Goal: Information Seeking & Learning: Learn about a topic

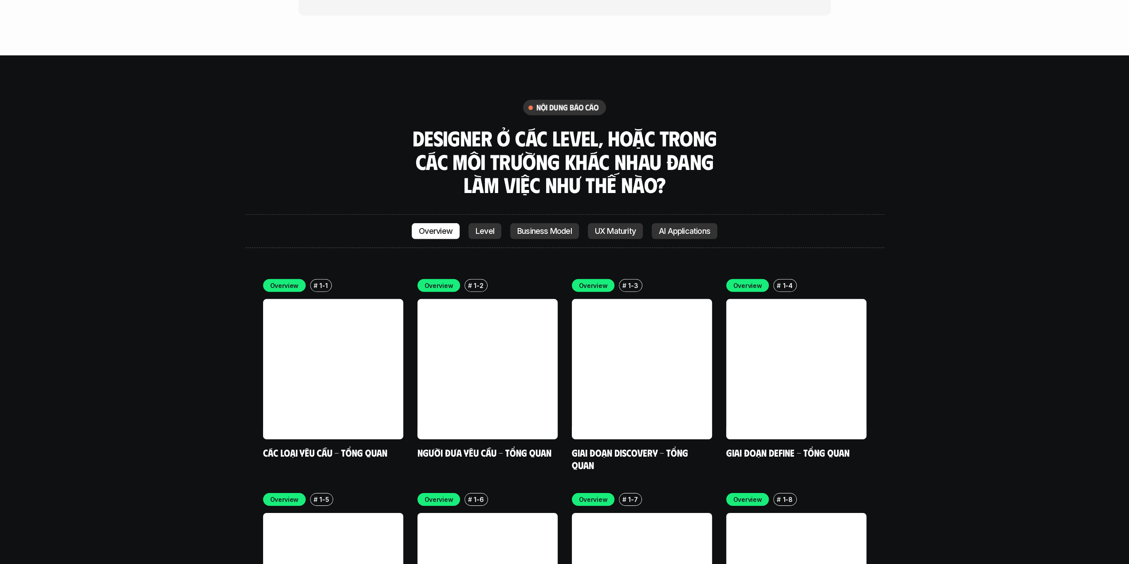
scroll to position [2572, 0]
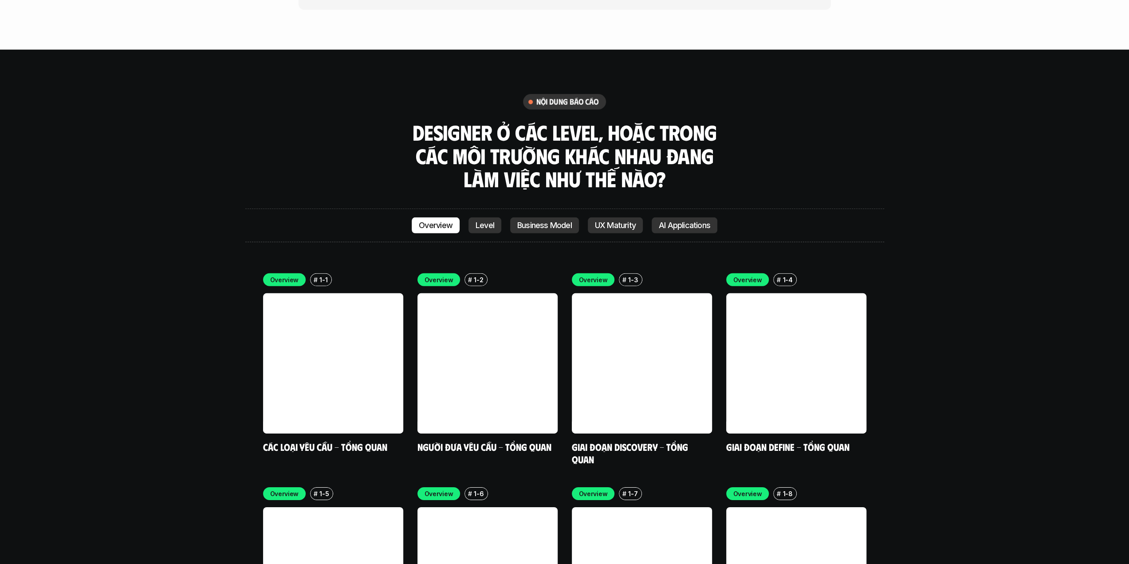
click at [610, 221] on p "UX Maturity" at bounding box center [615, 225] width 41 height 9
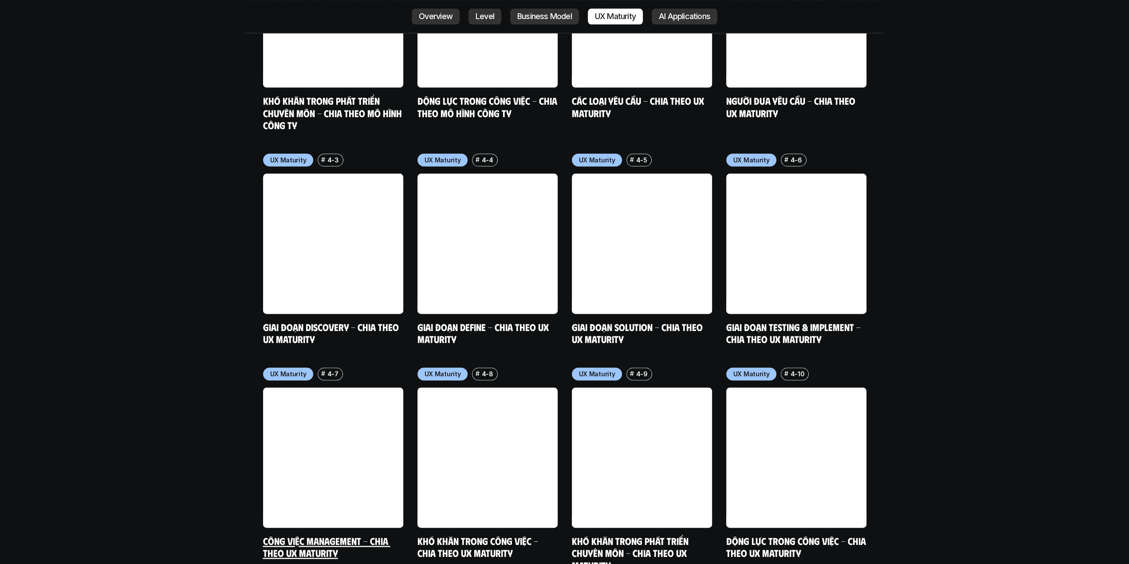
scroll to position [4383, 0]
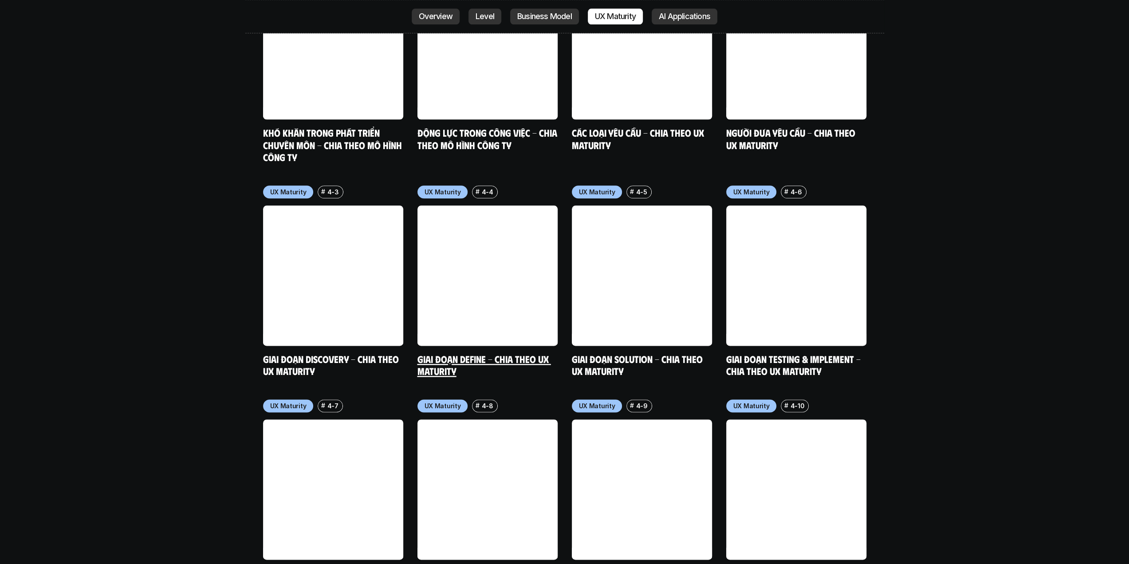
click at [476, 217] on link at bounding box center [487, 275] width 140 height 140
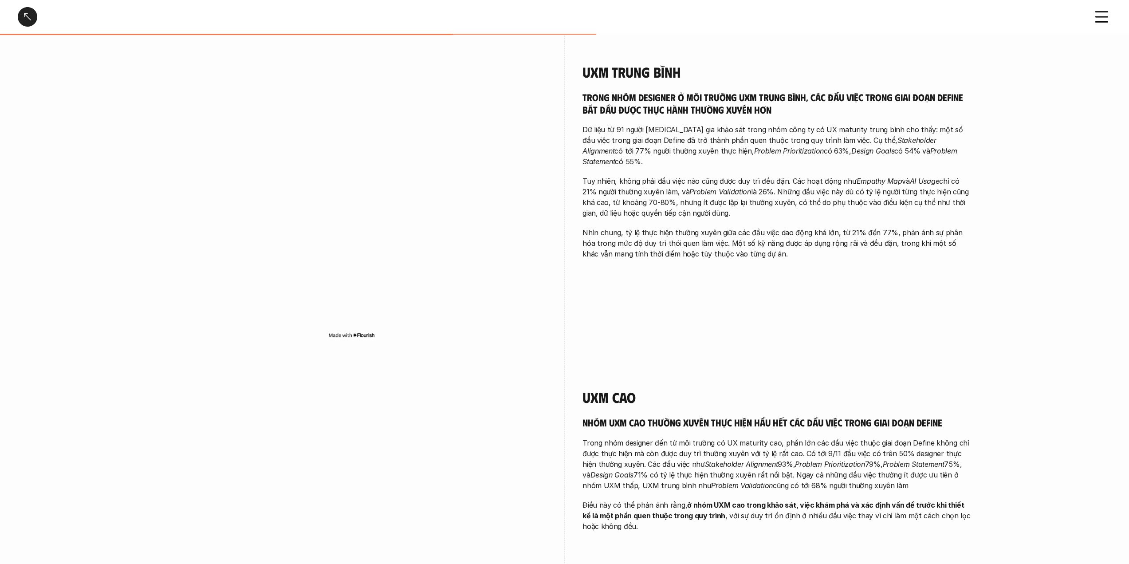
scroll to position [1064, 0]
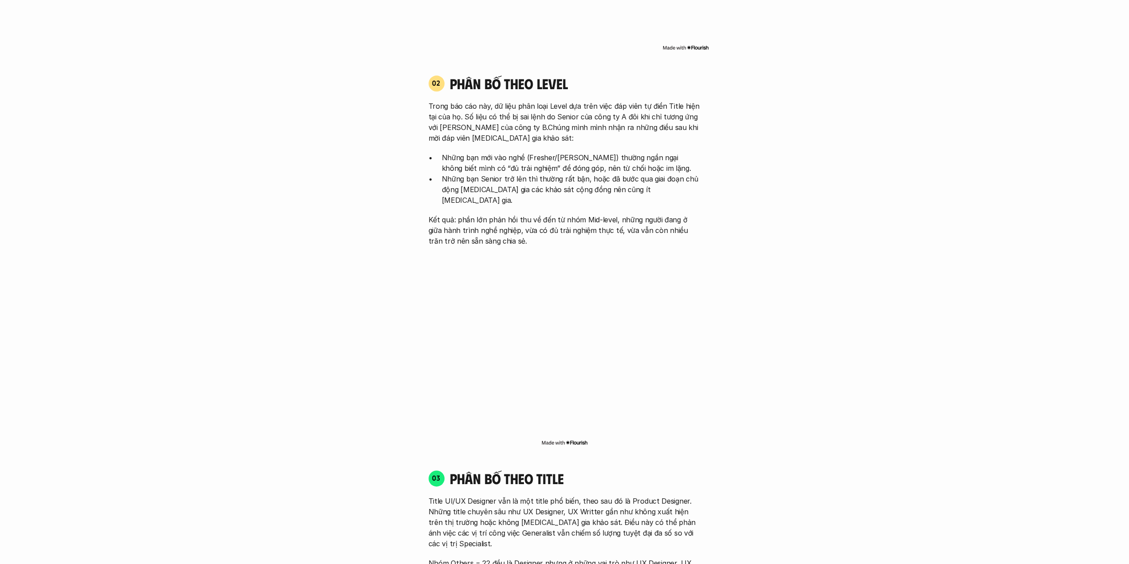
scroll to position [4250, 0]
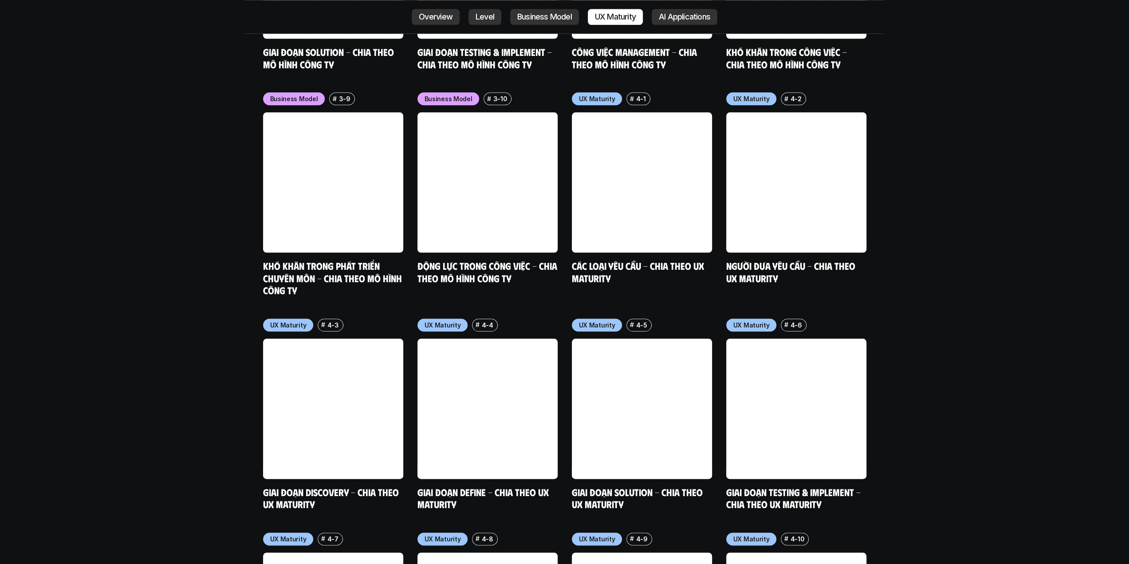
click at [436, 16] on p "Overview" at bounding box center [436, 16] width 34 height 9
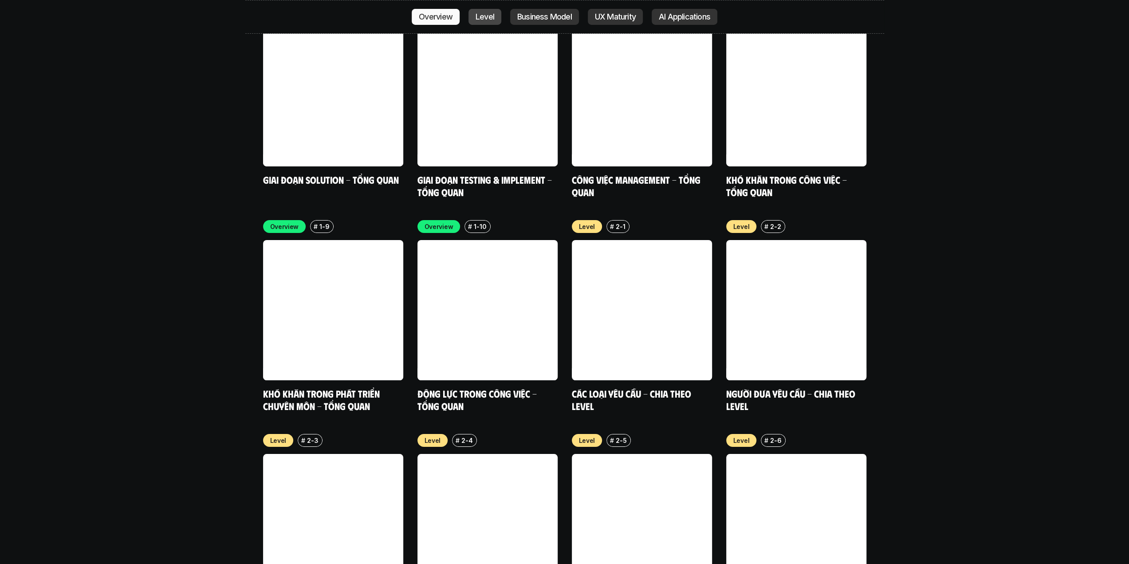
scroll to position [3232, 0]
